Goal: Task Accomplishment & Management: Manage account settings

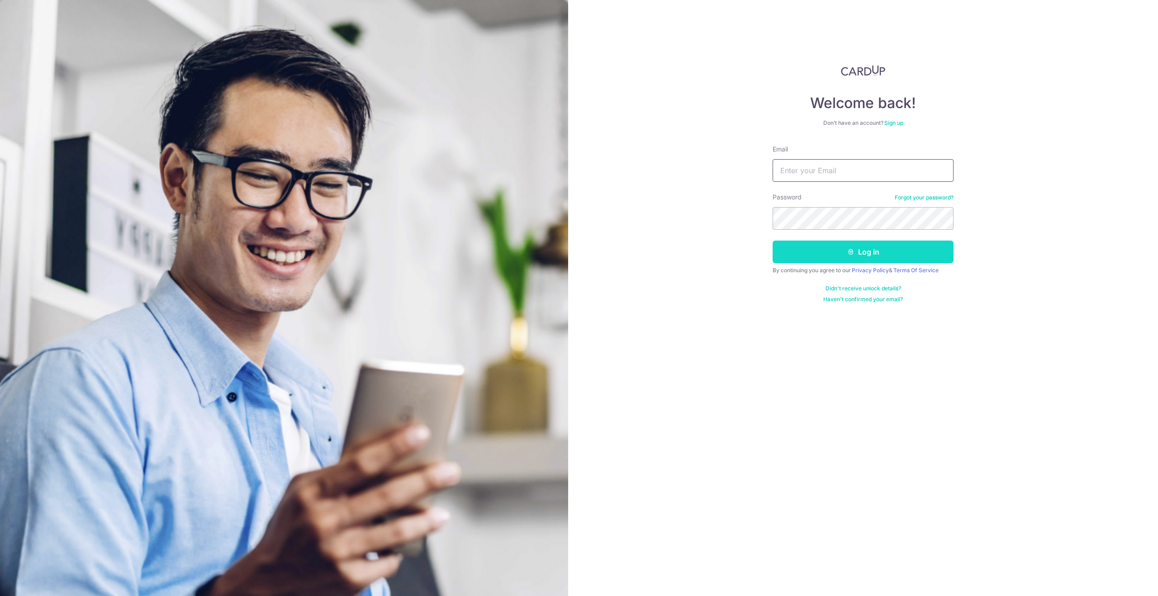
type input "[EMAIL_ADDRESS][DOMAIN_NAME]"
click at [858, 253] on button "Log in" at bounding box center [863, 252] width 181 height 23
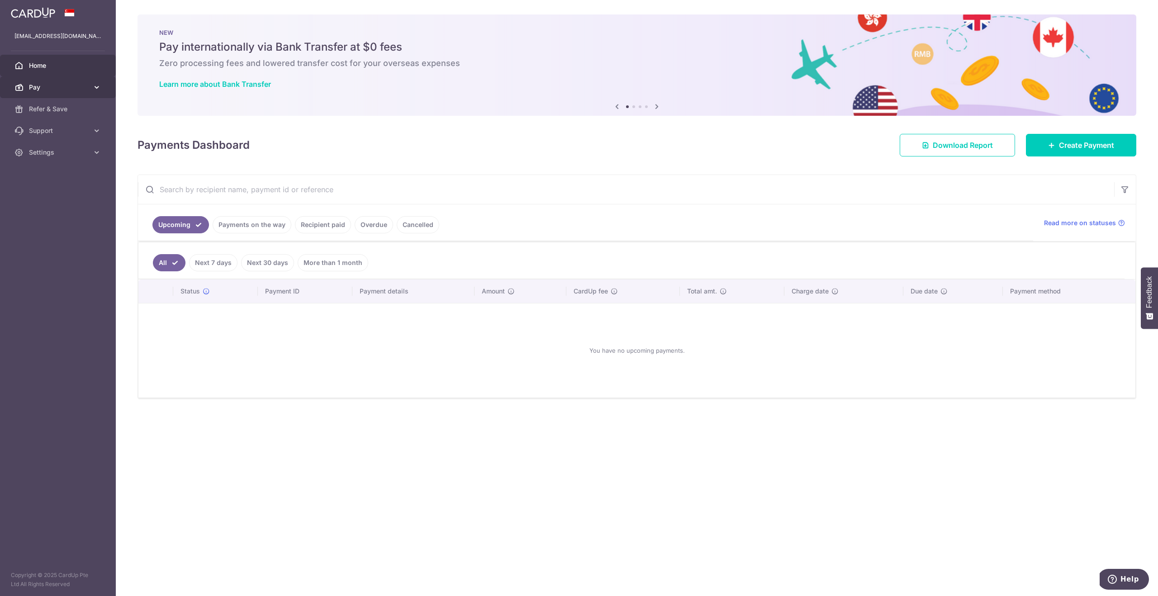
click at [95, 84] on icon at bounding box center [96, 87] width 9 height 9
click at [76, 109] on span "Payments" at bounding box center [59, 109] width 60 height 9
click at [74, 93] on link "Pay" at bounding box center [58, 87] width 116 height 22
click at [66, 113] on span "Payments" at bounding box center [59, 109] width 60 height 9
click at [268, 228] on link "Payments on the way" at bounding box center [252, 224] width 79 height 17
